Goal: Task Accomplishment & Management: Manage account settings

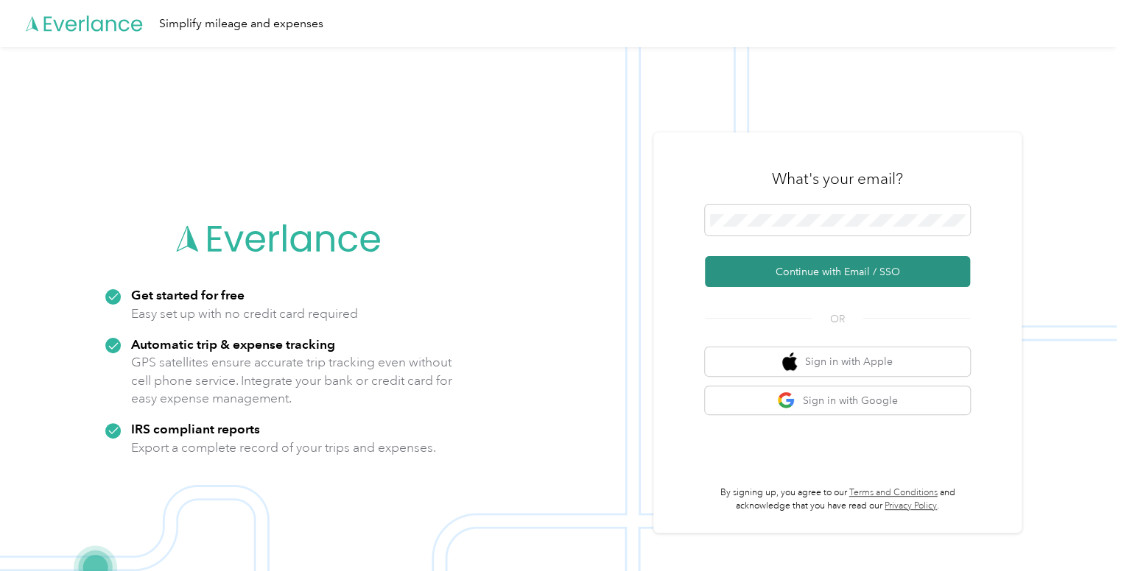
click at [752, 278] on button "Continue with Email / SSO" at bounding box center [837, 271] width 265 height 31
click at [867, 279] on button "Continue with Email / SSO" at bounding box center [837, 271] width 265 height 31
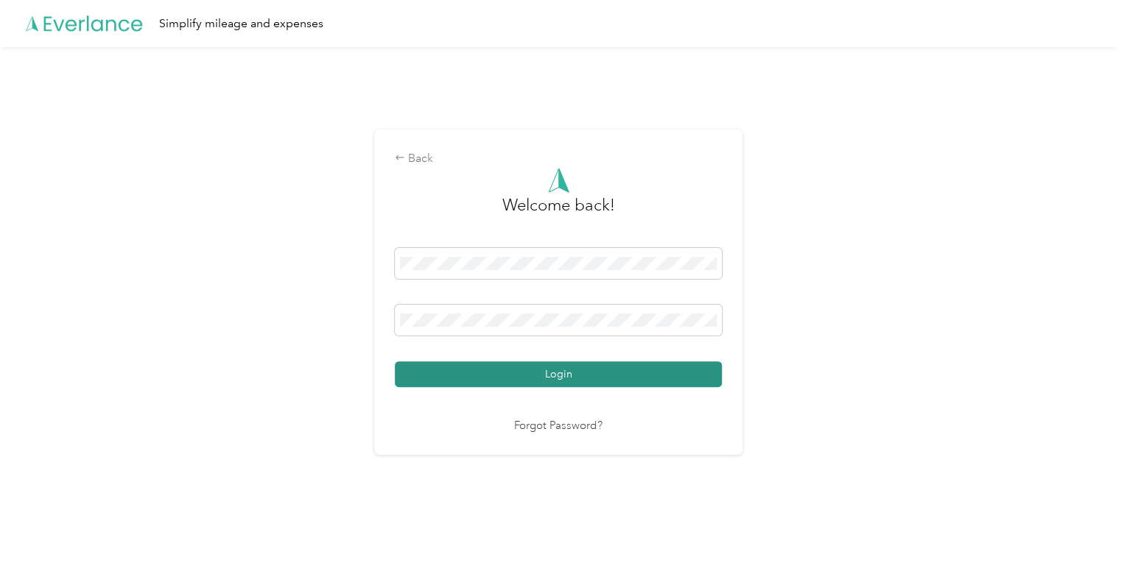
click at [566, 371] on button "Login" at bounding box center [558, 374] width 327 height 26
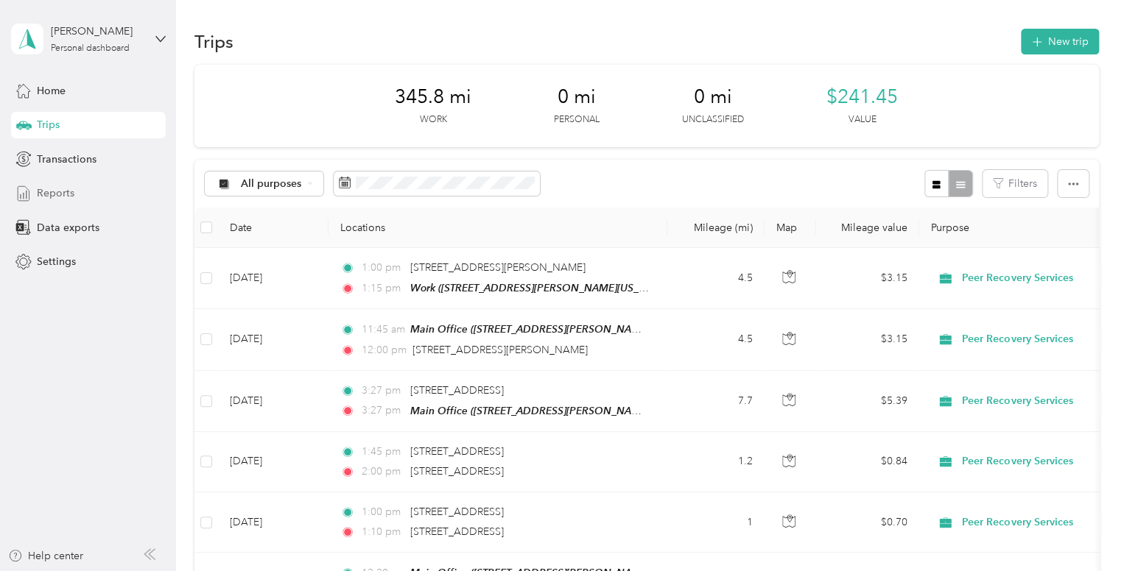
click at [57, 188] on span "Reports" at bounding box center [56, 193] width 38 height 15
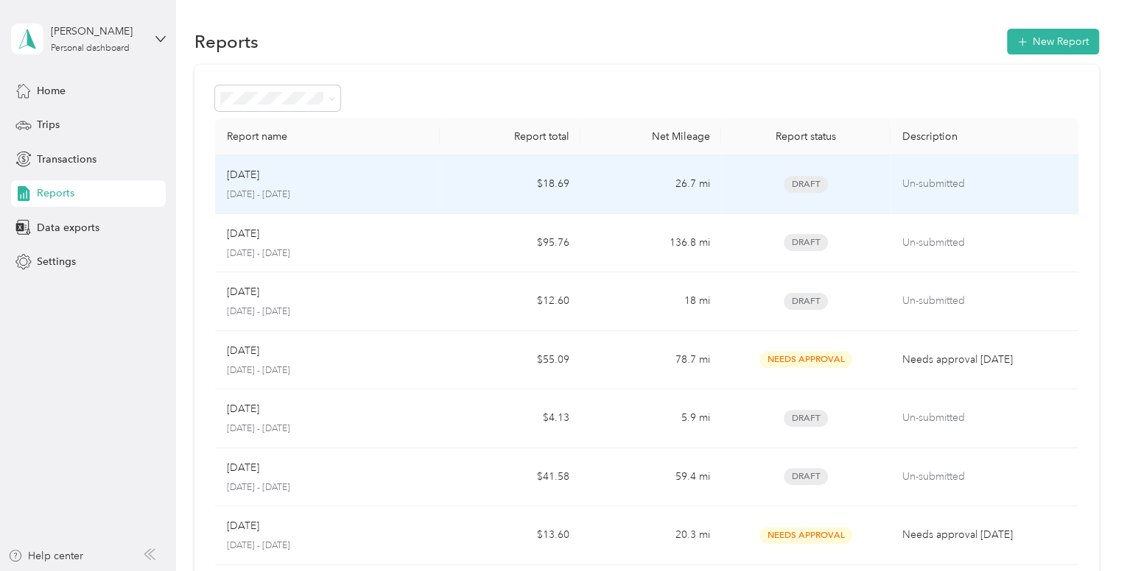
click at [276, 187] on div "Aug 2025 August 1 - 31, 2025" at bounding box center [328, 184] width 202 height 35
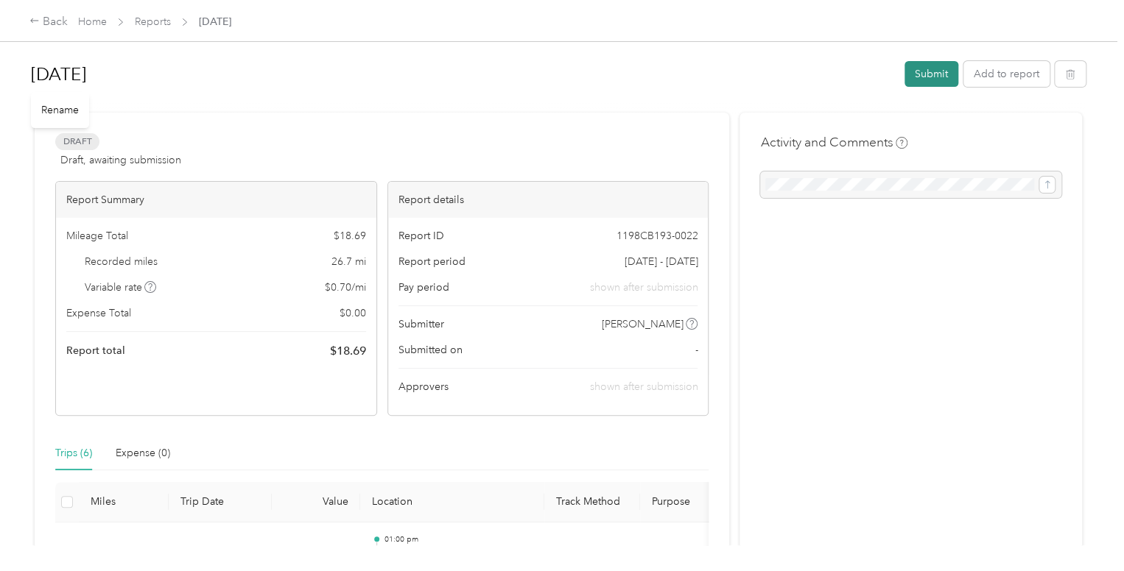
click at [923, 83] on button "Submit" at bounding box center [931, 74] width 54 height 26
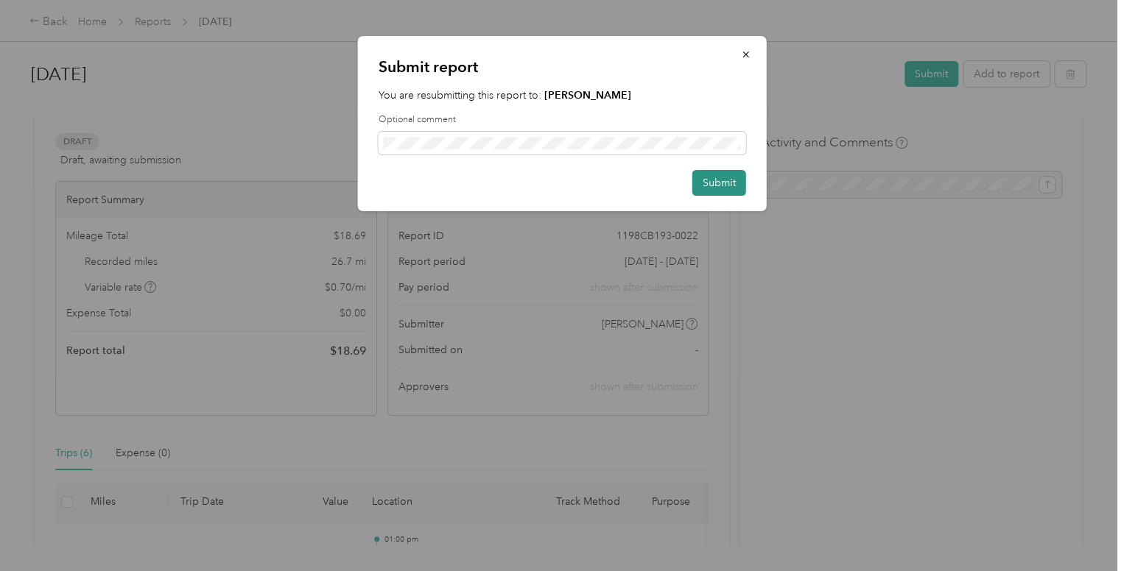
click at [733, 178] on button "Submit" at bounding box center [719, 183] width 54 height 26
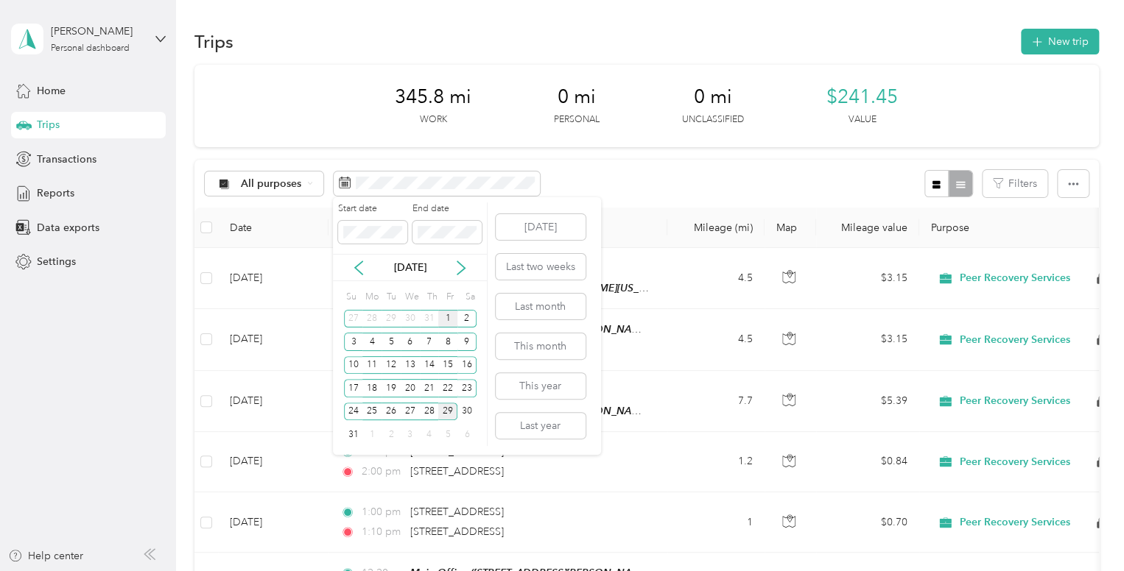
click at [451, 316] on div "1" at bounding box center [447, 319] width 19 height 18
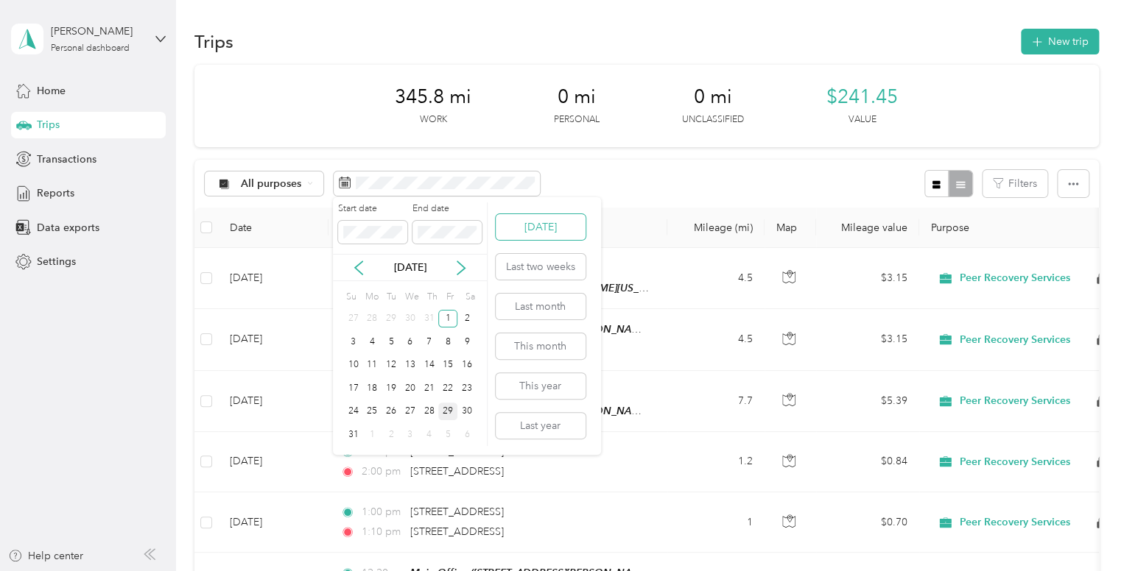
click at [525, 229] on button "[DATE]" at bounding box center [540, 227] width 90 height 26
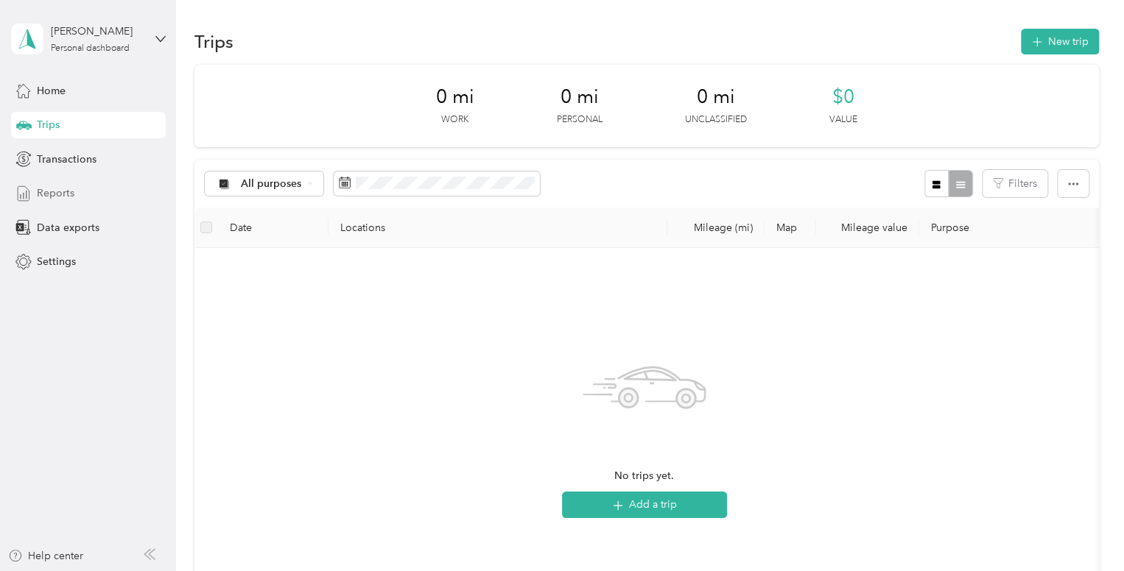
click at [56, 191] on span "Reports" at bounding box center [56, 193] width 38 height 15
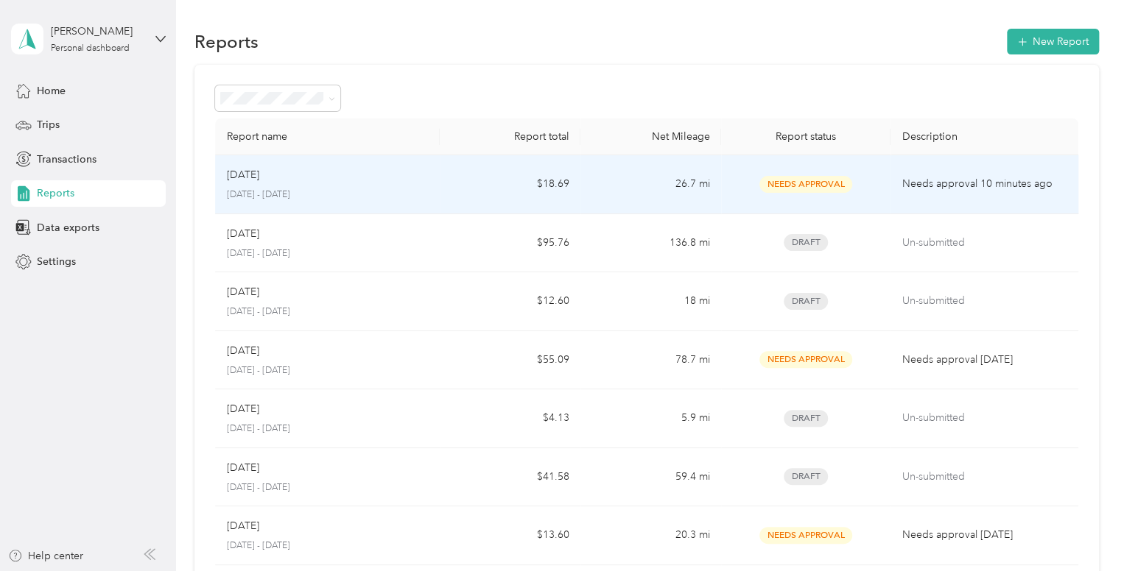
click at [254, 180] on p "[DATE]" at bounding box center [243, 175] width 32 height 16
